Goal: Navigation & Orientation: Go to known website

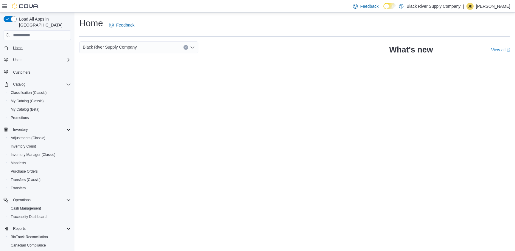
click at [21, 46] on span "Home" at bounding box center [18, 48] width 10 height 5
